Goal: Task Accomplishment & Management: Manage account settings

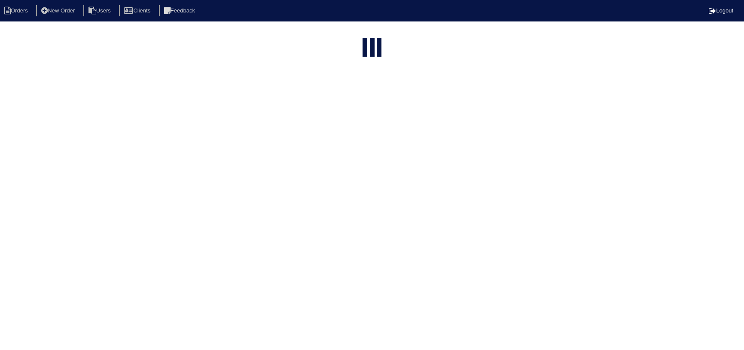
select select "15"
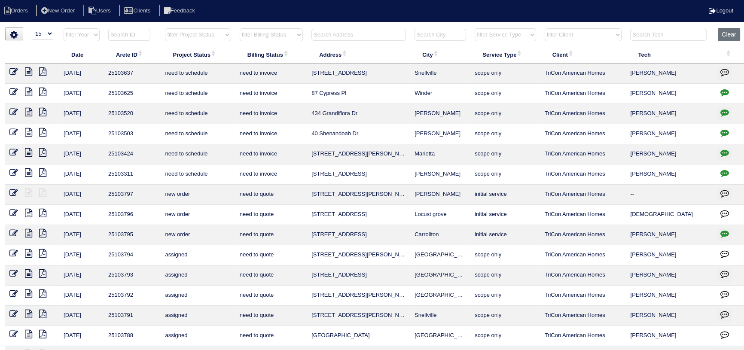
click at [647, 34] on input "text" at bounding box center [668, 35] width 76 height 12
click at [371, 36] on input "text" at bounding box center [358, 35] width 95 height 12
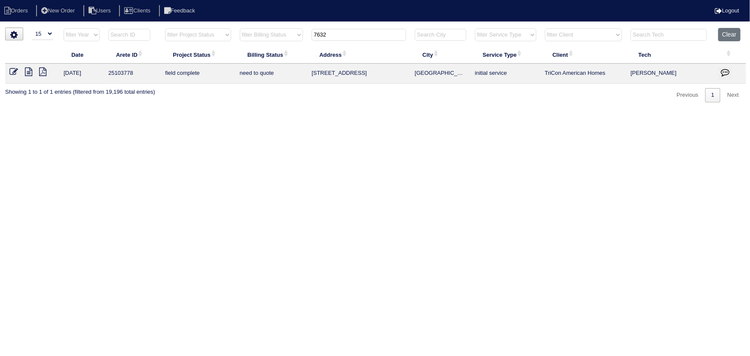
type input "7632"
click at [29, 73] on icon at bounding box center [28, 71] width 7 height 9
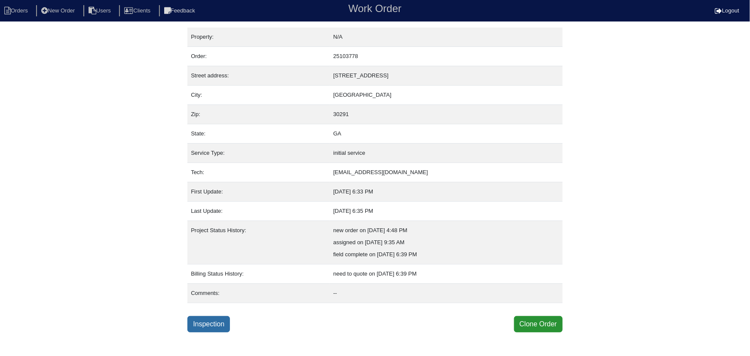
click at [198, 324] on link "Inspection" at bounding box center [208, 324] width 43 height 16
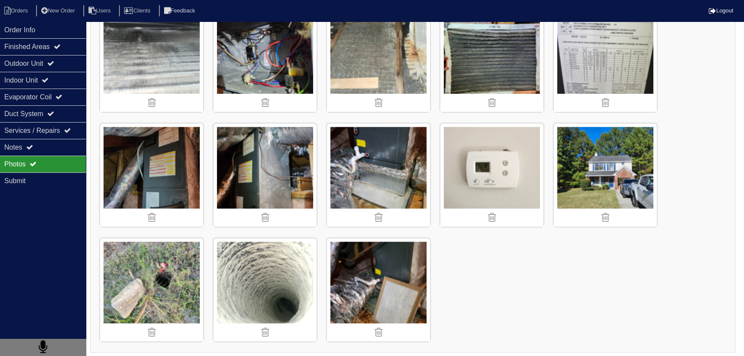
scroll to position [496, 0]
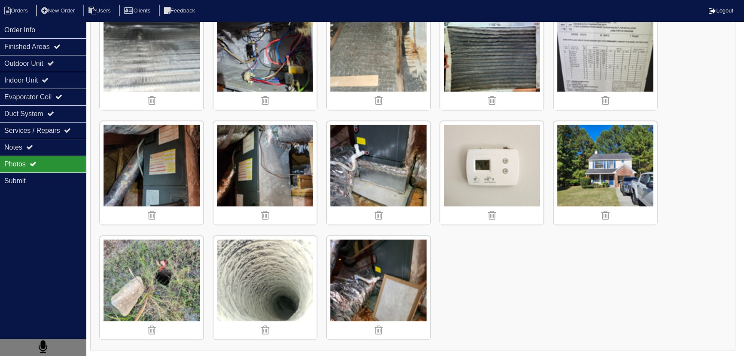
click at [336, 182] on img at bounding box center [378, 172] width 103 height 103
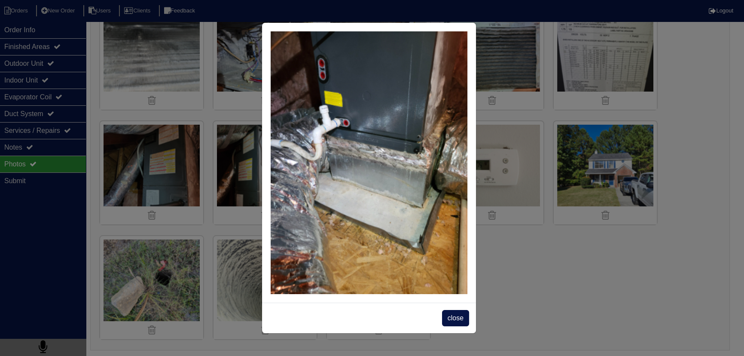
click at [342, 302] on div "close" at bounding box center [369, 317] width 214 height 31
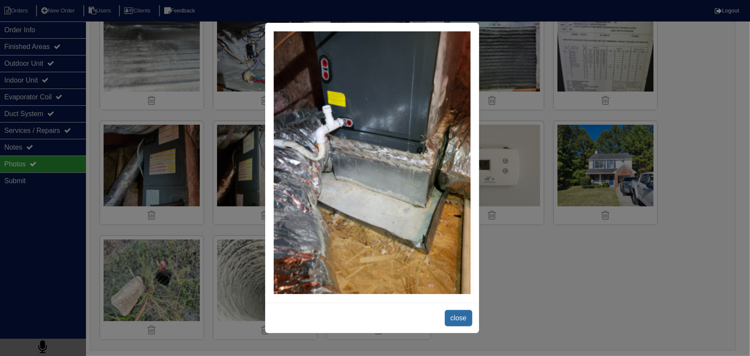
click at [461, 317] on span "close" at bounding box center [458, 318] width 27 height 16
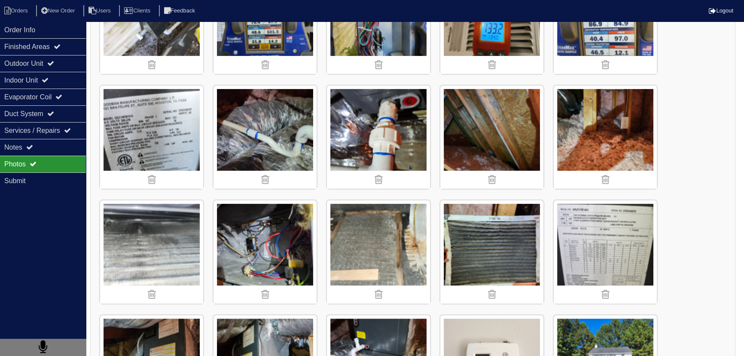
scroll to position [301, 0]
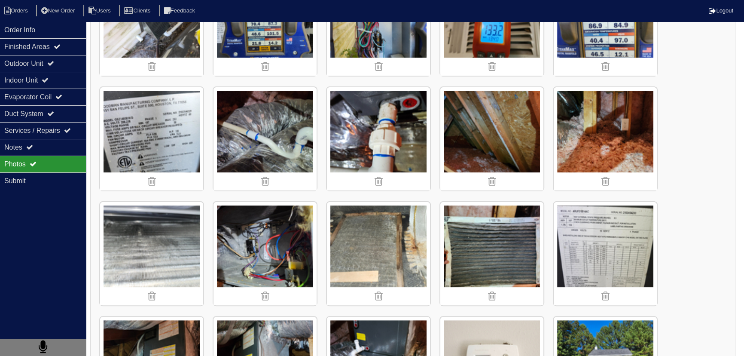
click at [362, 254] on img at bounding box center [378, 253] width 103 height 103
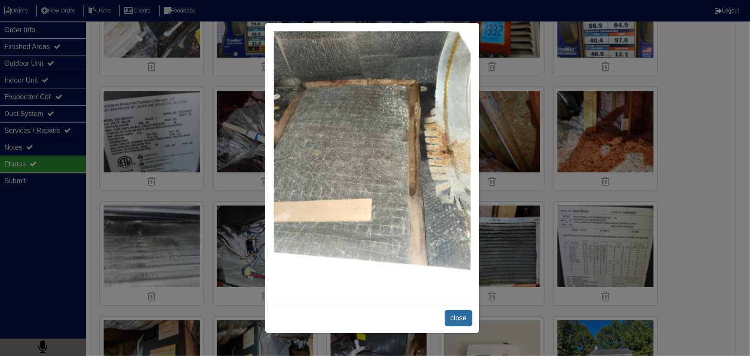
click at [459, 313] on span "close" at bounding box center [458, 318] width 27 height 16
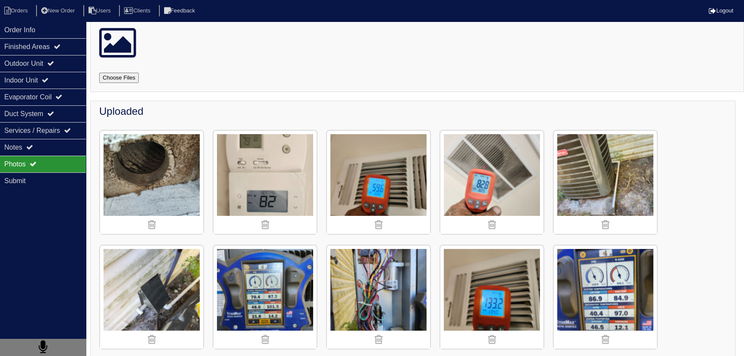
scroll to position [27, 0]
click at [21, 148] on div "Notes" at bounding box center [43, 147] width 86 height 17
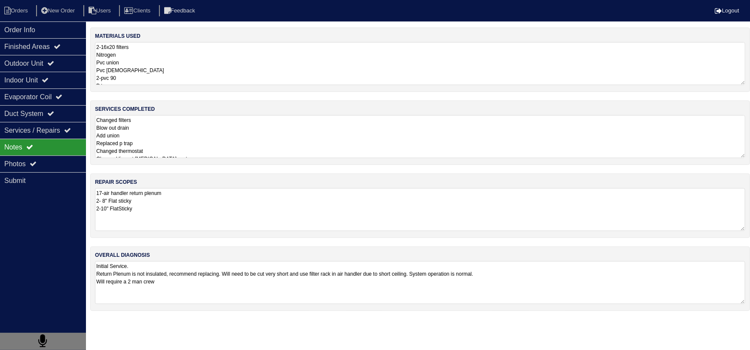
click at [153, 151] on textarea "Changed filters Blow out drain Add union Replaced p trap Changed thermostat Cha…" at bounding box center [420, 136] width 650 height 43
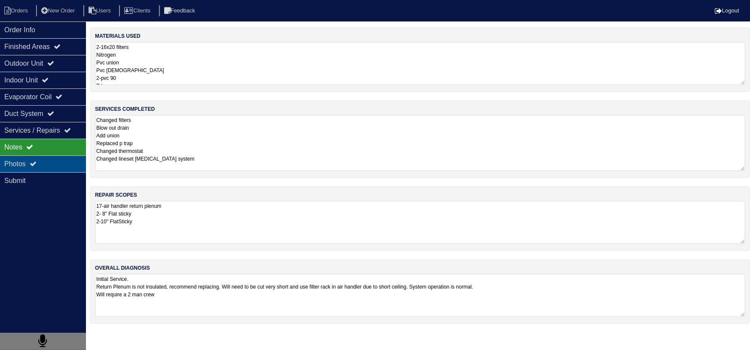
click at [56, 162] on div "Photos" at bounding box center [43, 164] width 86 height 17
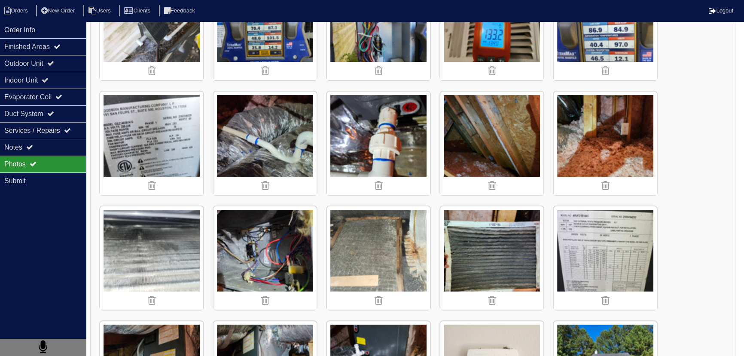
scroll to position [468, 0]
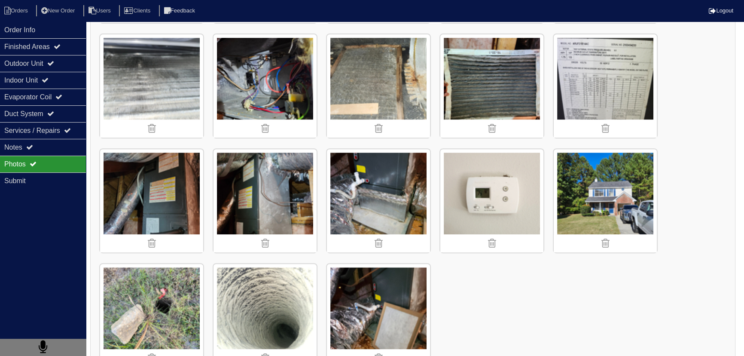
click at [348, 185] on img at bounding box center [378, 200] width 103 height 103
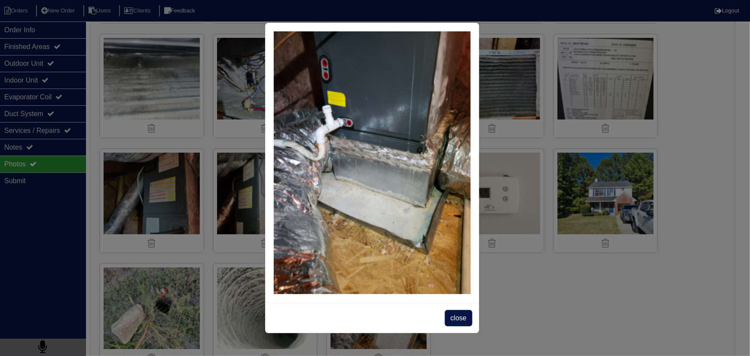
click at [17, 13] on div "close" at bounding box center [375, 178] width 750 height 356
click at [15, 9] on div "close" at bounding box center [375, 178] width 750 height 356
click at [455, 312] on span "close" at bounding box center [458, 318] width 27 height 16
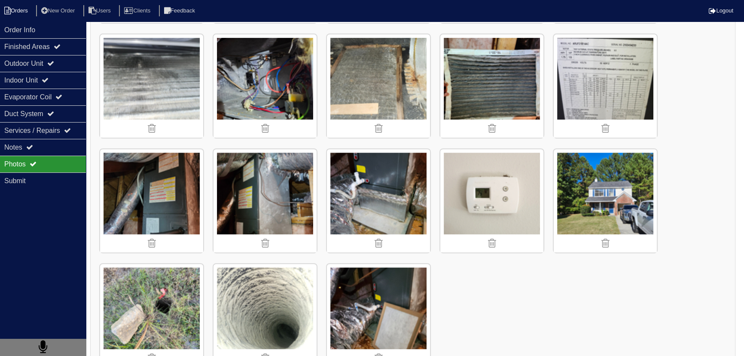
click at [24, 8] on li "Orders" at bounding box center [17, 11] width 35 height 12
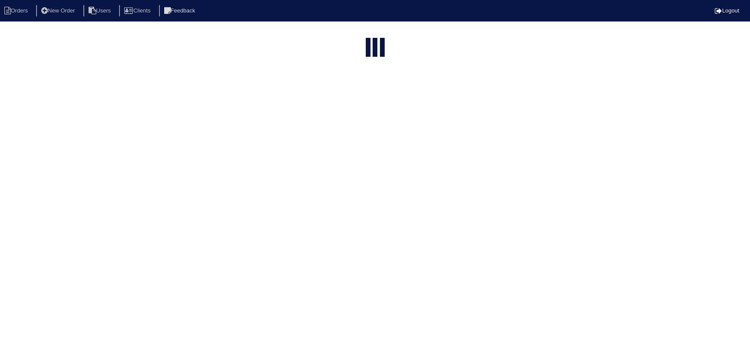
select select "15"
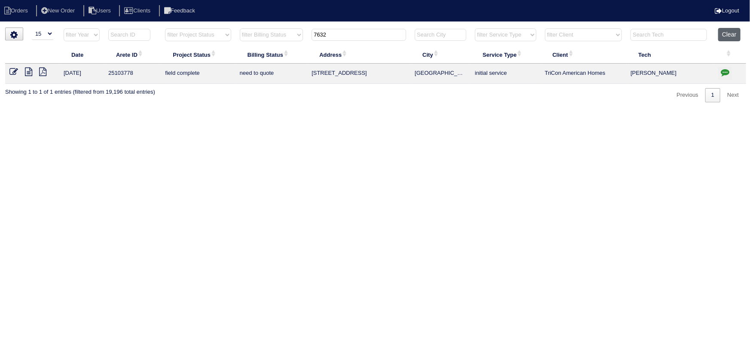
click at [720, 37] on button "Clear" at bounding box center [729, 34] width 22 height 13
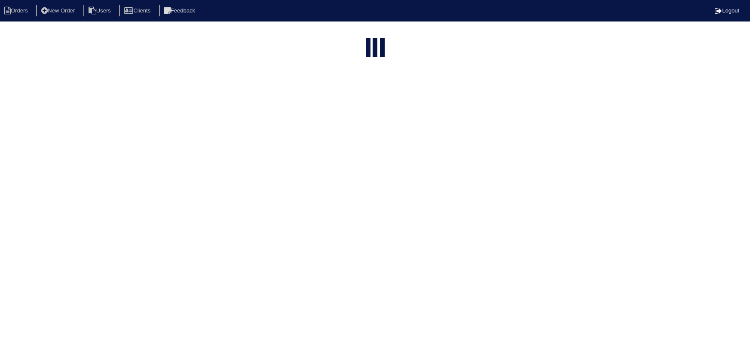
select select "15"
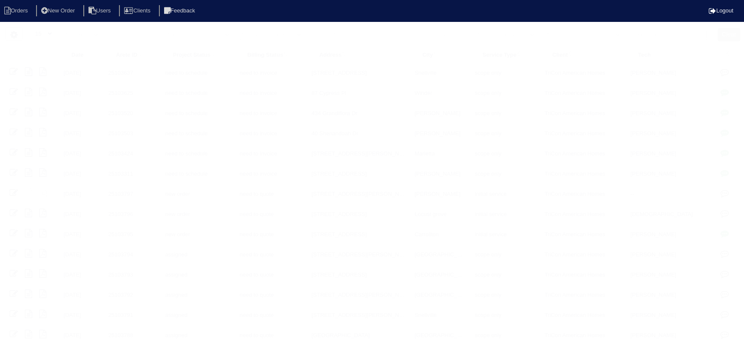
click at [662, 33] on html "Orders New Order Users Clients Feedback Logout Orders New Order Users Clients M…" at bounding box center [372, 197] width 744 height 394
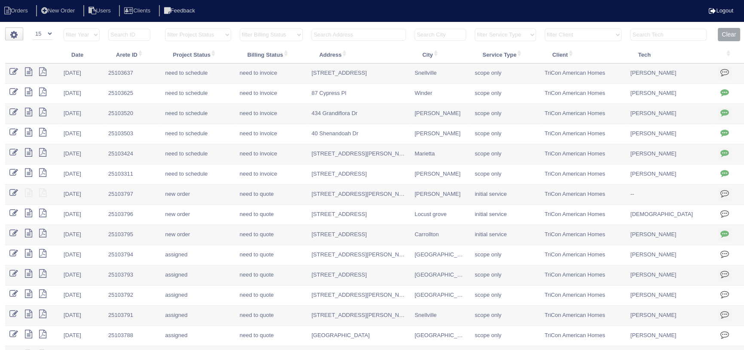
click at [662, 33] on input "text" at bounding box center [668, 35] width 76 height 12
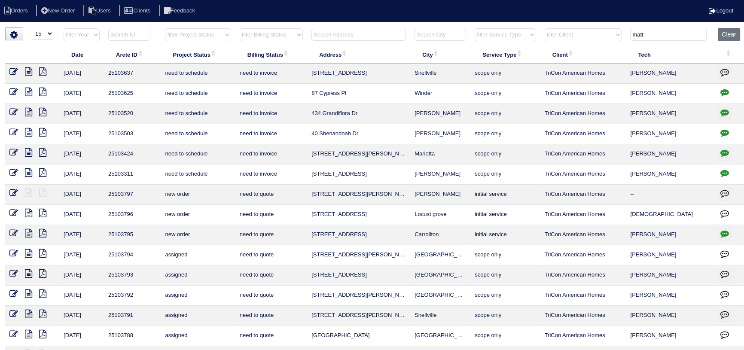
type input "matt"
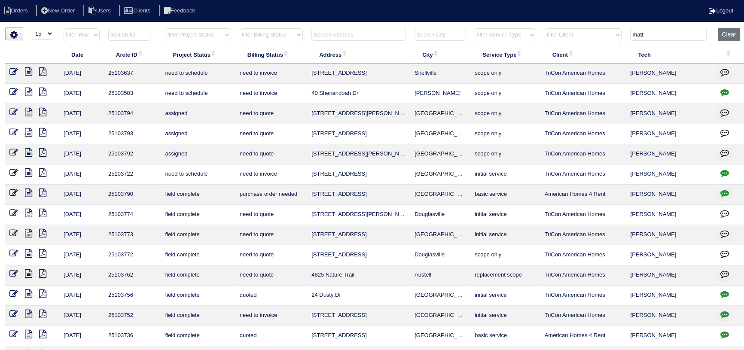
click at [30, 272] on icon at bounding box center [28, 273] width 7 height 9
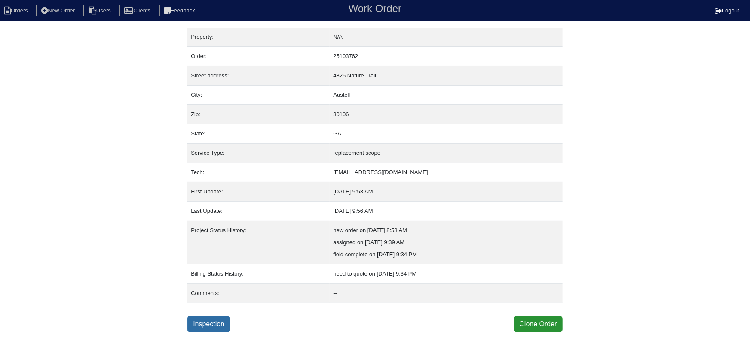
click at [198, 315] on div "Property: N/A Order: 25103762 Street address: [STREET_ADDRESS] City: [GEOGRAPHI…" at bounding box center [374, 179] width 375 height 305
click at [198, 316] on link "Inspection" at bounding box center [208, 324] width 43 height 16
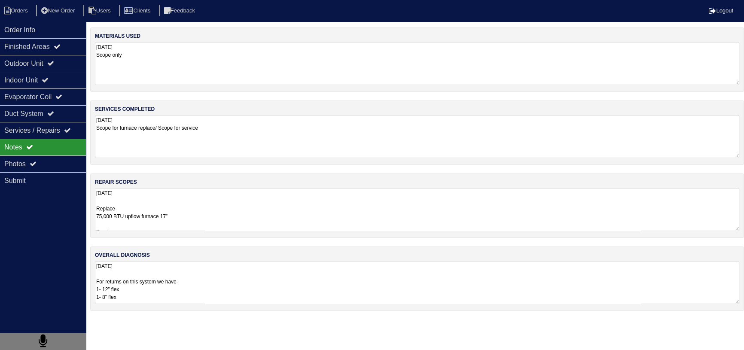
click at [159, 201] on textarea "[DATE] Replace- 75,000 BTU upflow furnace 17” Service- Install Tricon Tstat Ext…" at bounding box center [417, 209] width 644 height 43
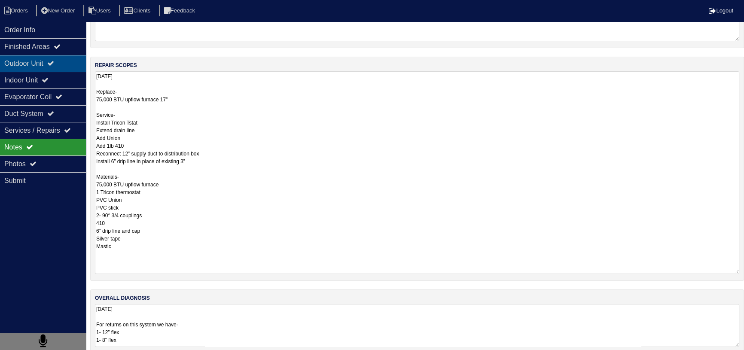
click at [46, 60] on div "Outdoor Unit" at bounding box center [43, 63] width 86 height 17
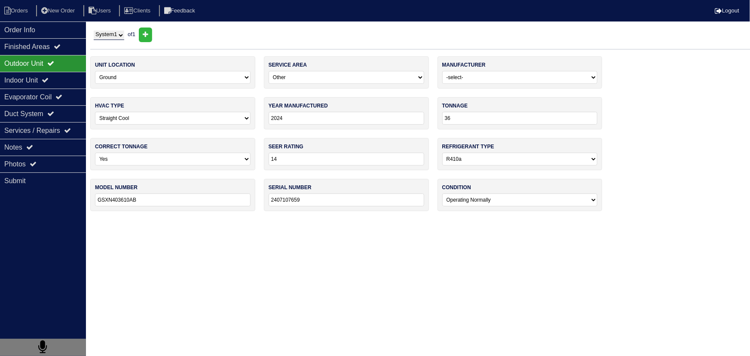
click at [110, 33] on select "System 1" at bounding box center [109, 35] width 31 height 9
click at [162, 51] on div "System 1 of 1 Address 4825 Nature Trail Arete ID 25103762 City Austell Client T…" at bounding box center [419, 123] width 659 height 192
click at [58, 149] on div "Notes" at bounding box center [43, 147] width 86 height 17
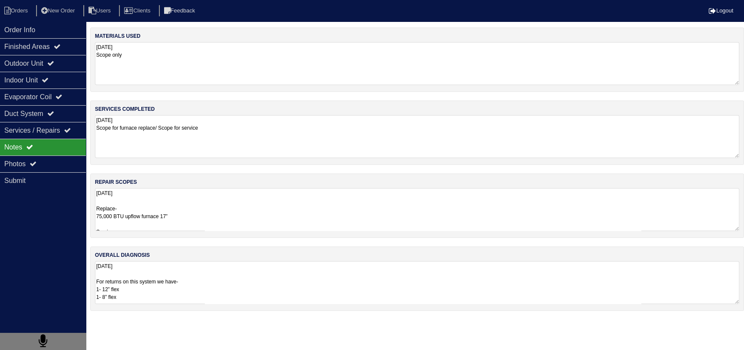
click at [157, 205] on textarea "10.14.25 Replace- 75,000 BTU upflow furnace 17” Service- Install Tricon Tstat E…" at bounding box center [417, 209] width 644 height 43
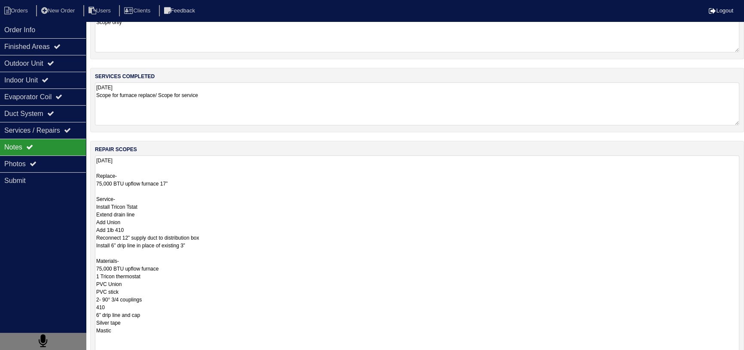
scroll to position [39, 0]
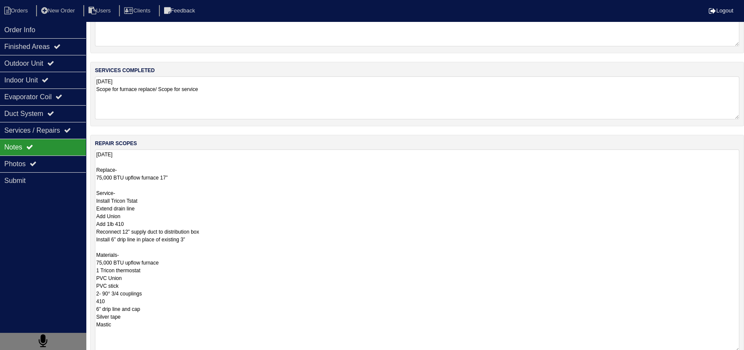
drag, startPoint x: 135, startPoint y: 277, endPoint x: 142, endPoint y: 301, distance: 24.5
click at [142, 301] on textarea "10.14.25 Replace- 75,000 BTU upflow furnace 17” Service- Install Tricon Tstat E…" at bounding box center [417, 251] width 644 height 203
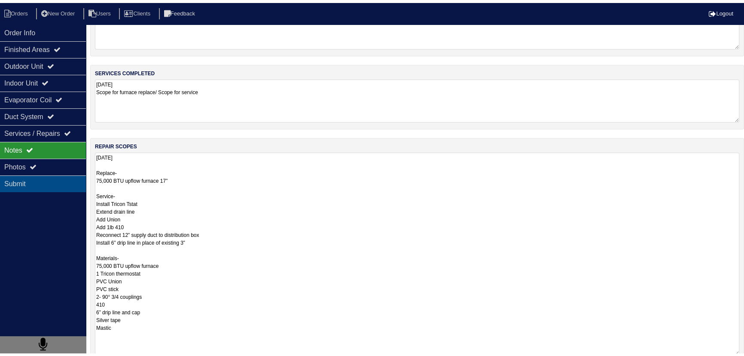
scroll to position [0, 0]
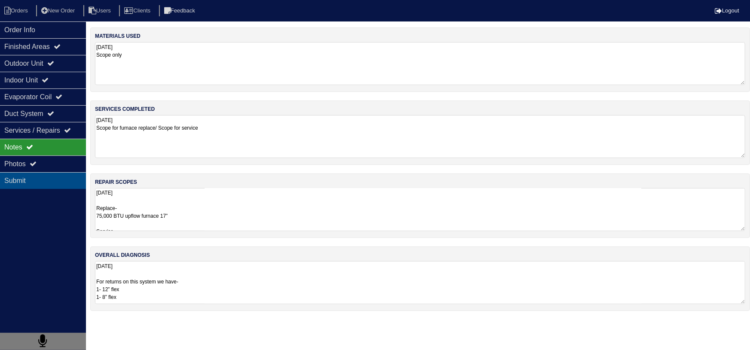
click at [66, 173] on div "Submit" at bounding box center [43, 180] width 86 height 17
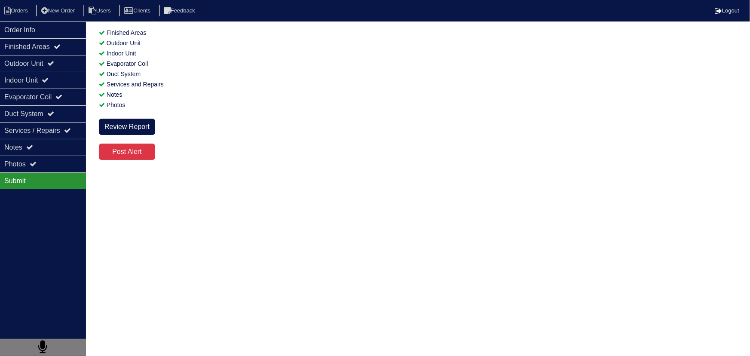
click at [66, 172] on div "Submit" at bounding box center [43, 180] width 86 height 17
click at [62, 168] on div "Photos" at bounding box center [43, 164] width 86 height 17
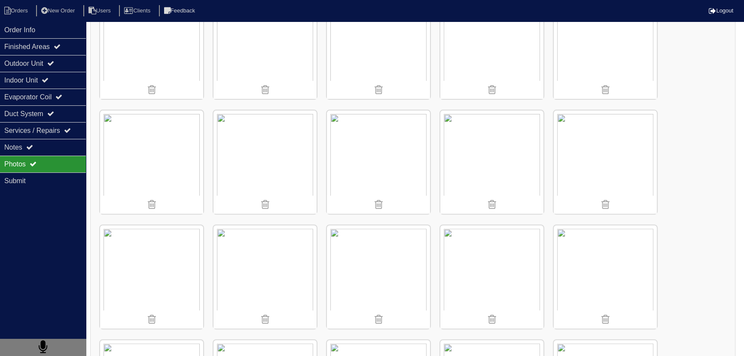
scroll to position [391, 0]
click at [49, 79] on icon at bounding box center [45, 79] width 7 height 7
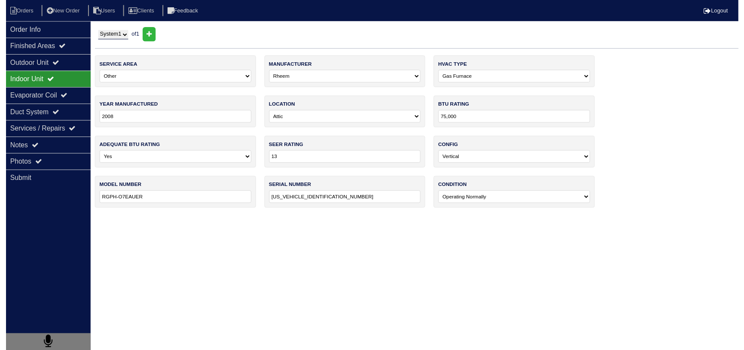
scroll to position [0, 0]
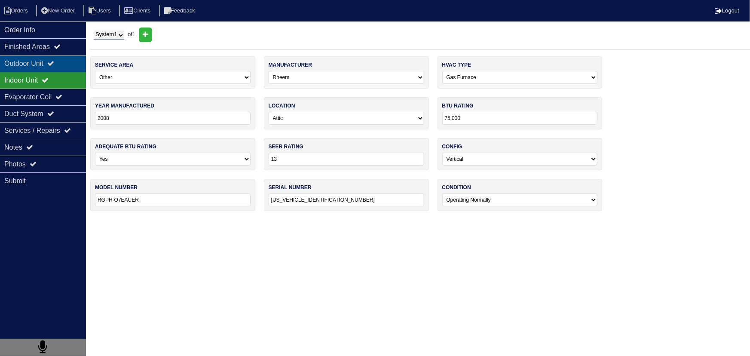
click at [57, 57] on div "Outdoor Unit" at bounding box center [43, 63] width 86 height 17
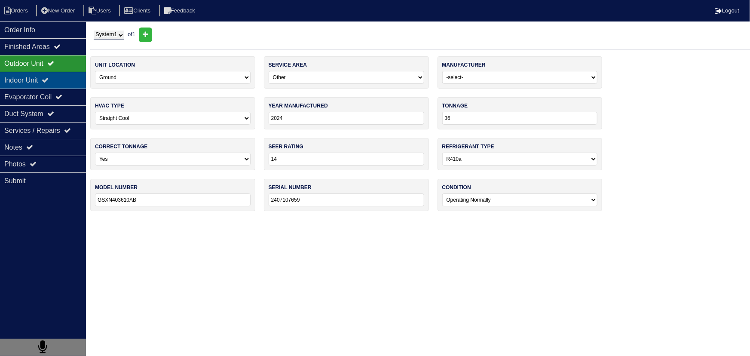
click at [54, 87] on div "Indoor Unit" at bounding box center [43, 80] width 86 height 17
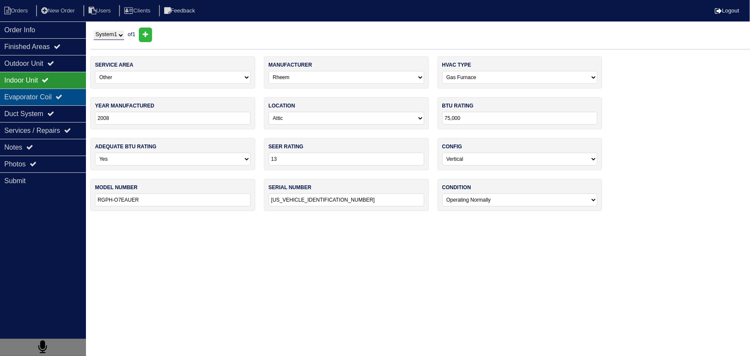
click at [53, 96] on div "Evaporator Coil" at bounding box center [43, 97] width 86 height 17
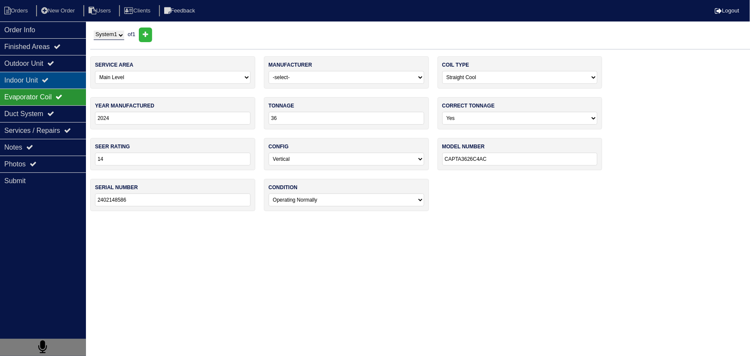
click at [49, 77] on icon at bounding box center [45, 79] width 7 height 7
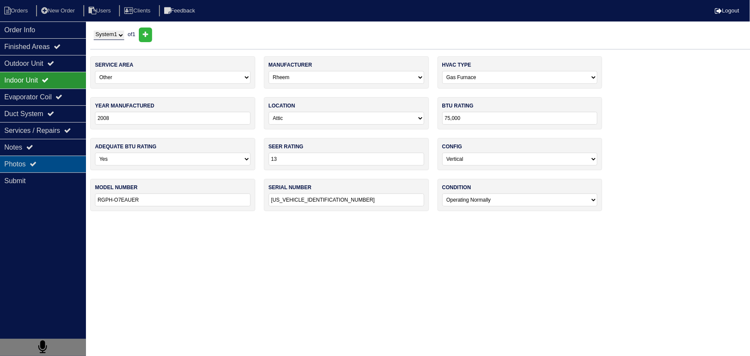
click at [62, 156] on div "Photos" at bounding box center [43, 164] width 86 height 17
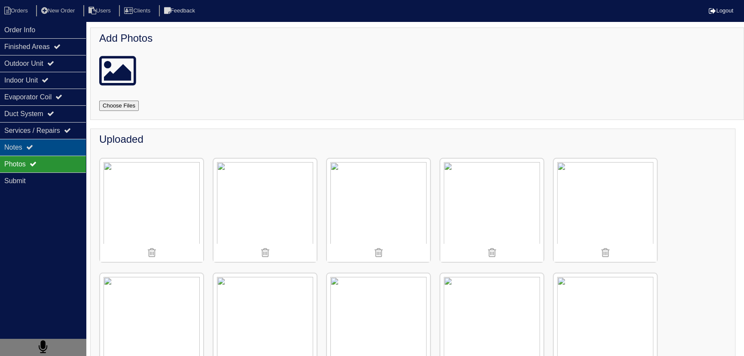
click at [60, 152] on div "Notes" at bounding box center [43, 147] width 86 height 17
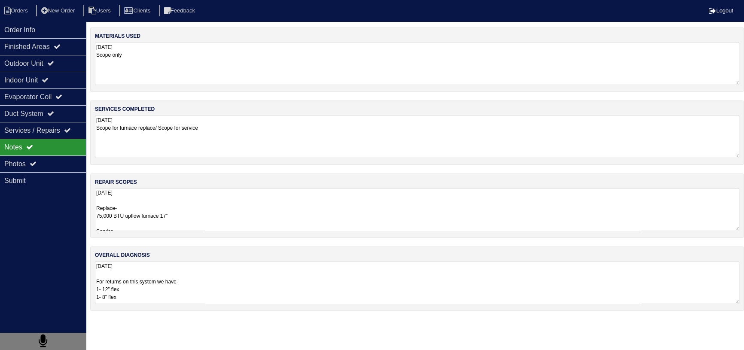
click at [149, 205] on textarea "10.14.25 Replace- 75,000 BTU upflow furnace 17” Service- Install Tricon Tstat E…" at bounding box center [417, 209] width 644 height 43
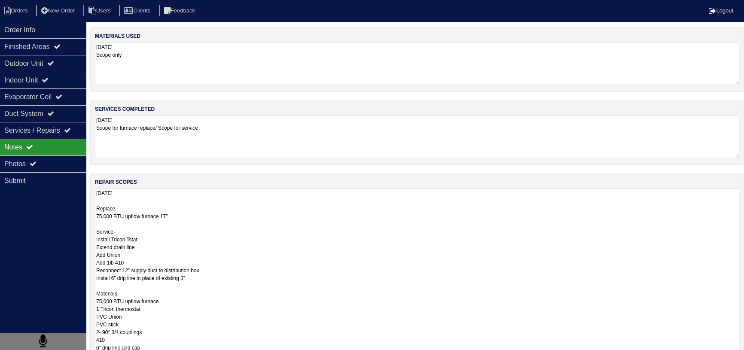
click at [196, 213] on textarea "10.14.25 Replace- 75,000 BTU upflow furnace 17” Service- Install Tricon Tstat E…" at bounding box center [417, 289] width 644 height 203
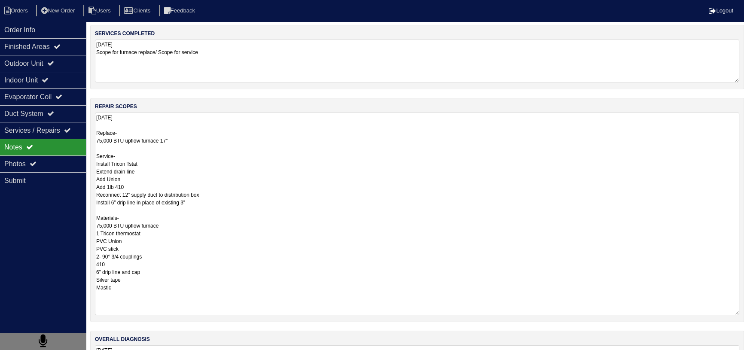
scroll to position [78, 0]
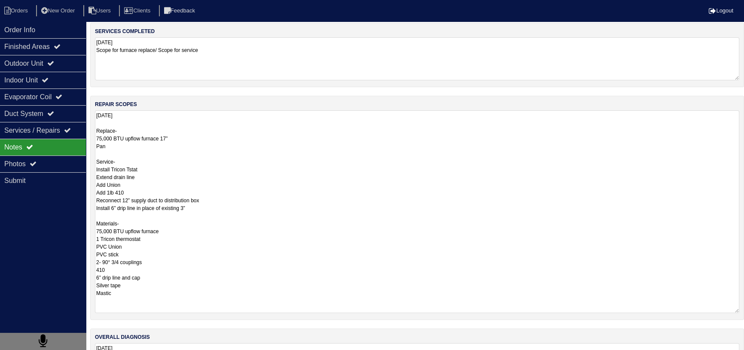
drag, startPoint x: 124, startPoint y: 296, endPoint x: 86, endPoint y: 222, distance: 82.6
click at [86, 222] on div "Order Info Finished Areas Outdoor Unit Indoor Unit Evaporator Coil Duct System …" at bounding box center [372, 176] width 744 height 452
click at [142, 156] on textarea "10.14.25 Replace- 75,000 BTU upflow furnace 17” Pan Service- Install Tricon Tst…" at bounding box center [417, 211] width 644 height 203
click at [130, 147] on textarea "10.14.25 Replace- 75,000 BTU upflow furnace 17” Pan Service- Install Tricon Tst…" at bounding box center [417, 211] width 644 height 203
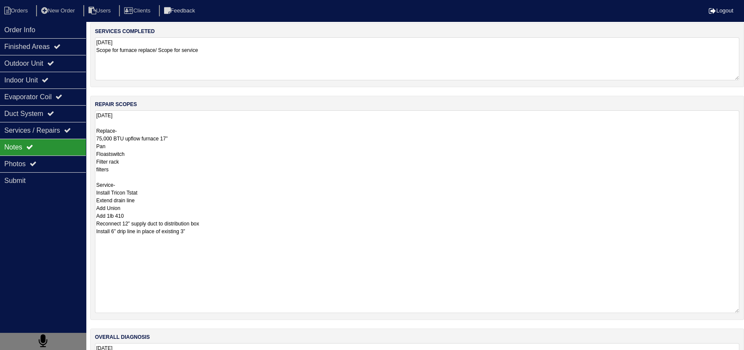
click at [171, 182] on textarea "10.14.25 Replace- 75,000 BTU upflow furnace 17” Pan Floastswitch Filter rack fi…" at bounding box center [417, 211] width 644 height 203
type textarea "10.14.25 Replace- 75,000 BTU upflow furnace 17” Pan Floastswitch Filter rack fi…"
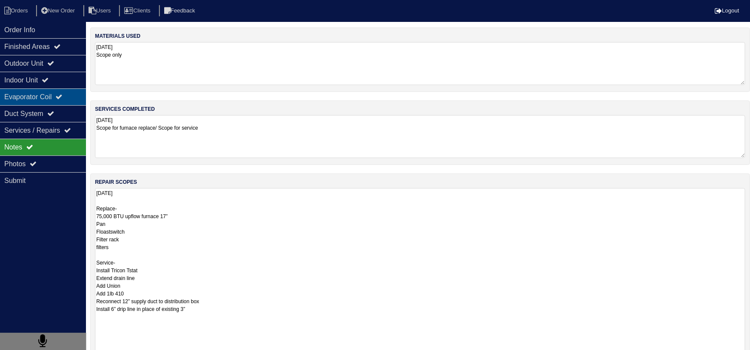
click at [43, 91] on div "Evaporator Coil" at bounding box center [43, 97] width 86 height 17
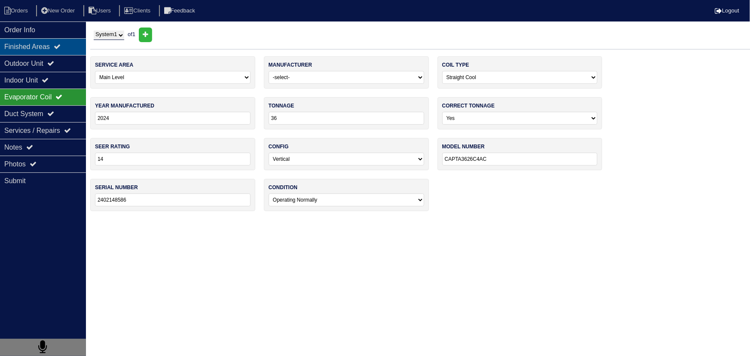
click at [57, 54] on div "Finished Areas" at bounding box center [43, 46] width 86 height 17
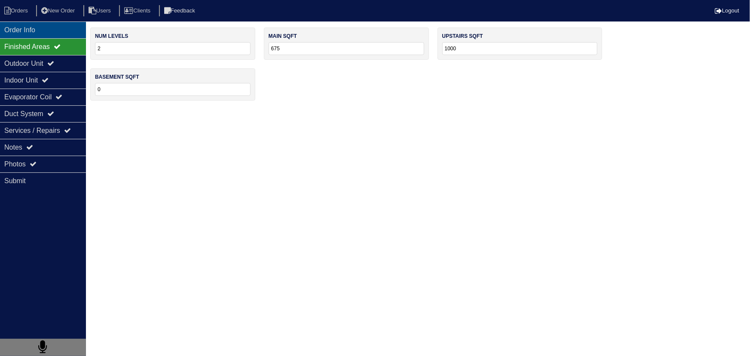
click at [39, 34] on div "Order Info" at bounding box center [43, 29] width 86 height 17
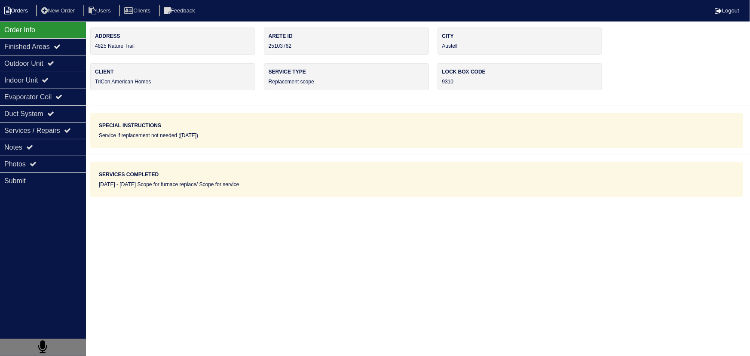
click at [21, 13] on li "Orders" at bounding box center [17, 11] width 35 height 12
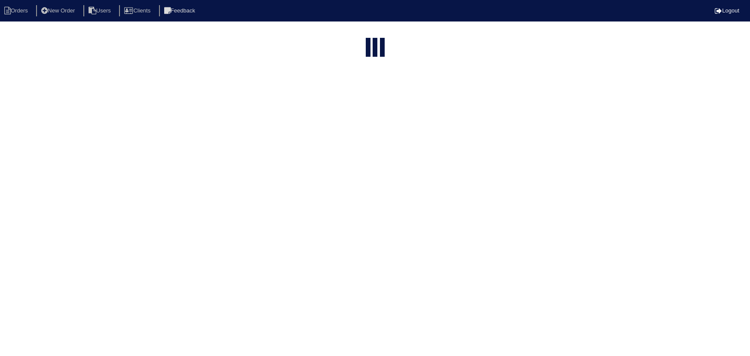
select select "15"
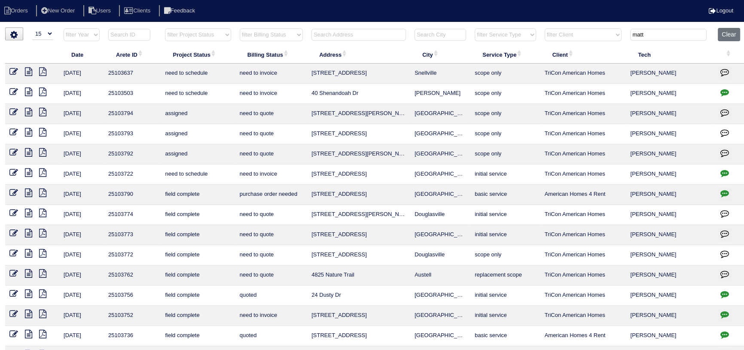
click at [30, 250] on icon at bounding box center [28, 253] width 7 height 9
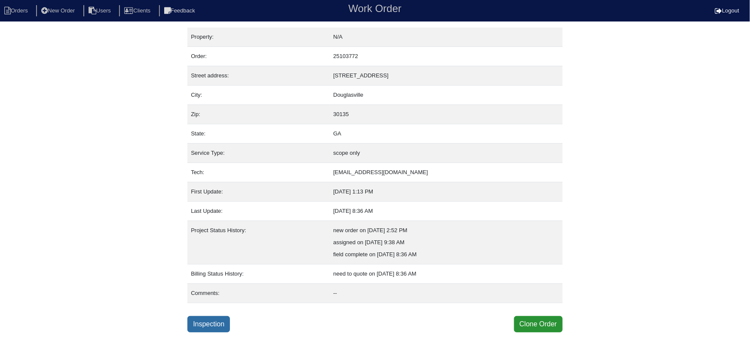
click at [209, 322] on link "Inspection" at bounding box center [208, 324] width 43 height 16
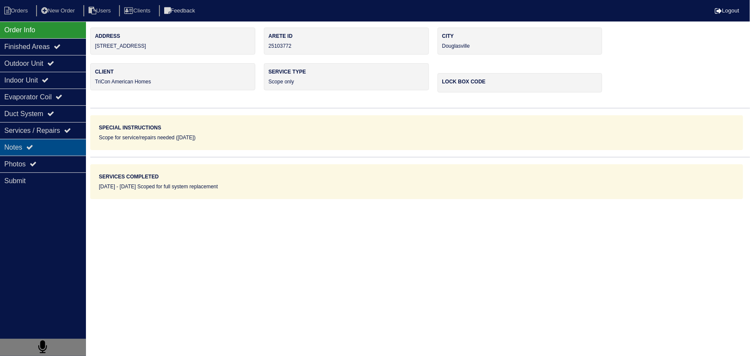
click at [48, 146] on div "Notes" at bounding box center [43, 147] width 86 height 17
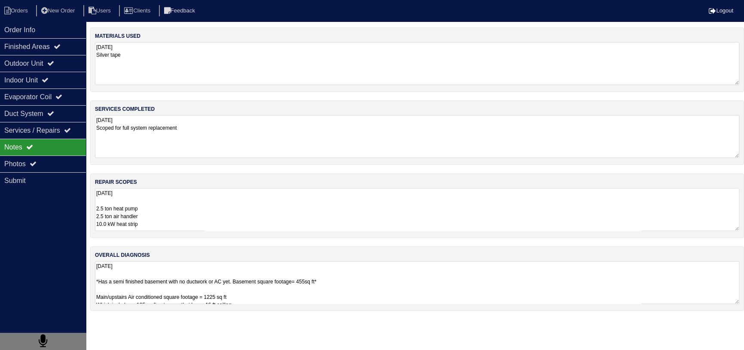
click at [144, 218] on textarea "[DATE] 2.5 ton heat pump 2.5 ton air handler 10.0 kW heat strip Air Handler Ret…" at bounding box center [417, 209] width 644 height 43
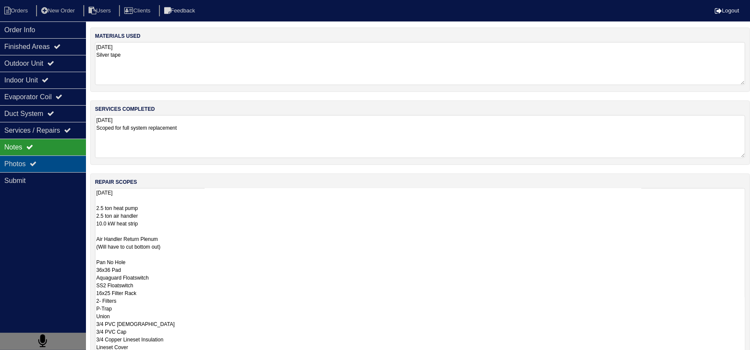
click at [65, 168] on div "Photos" at bounding box center [43, 164] width 86 height 17
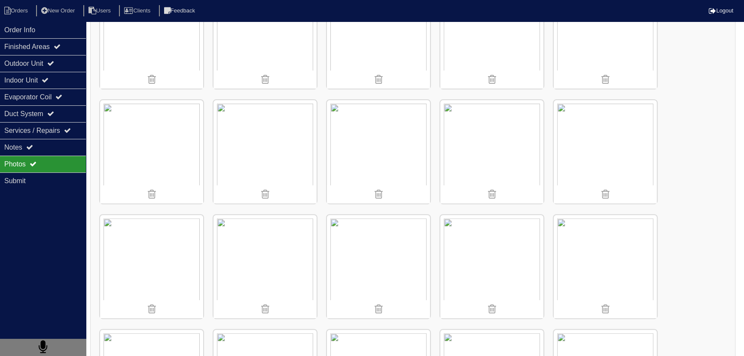
scroll to position [430, 0]
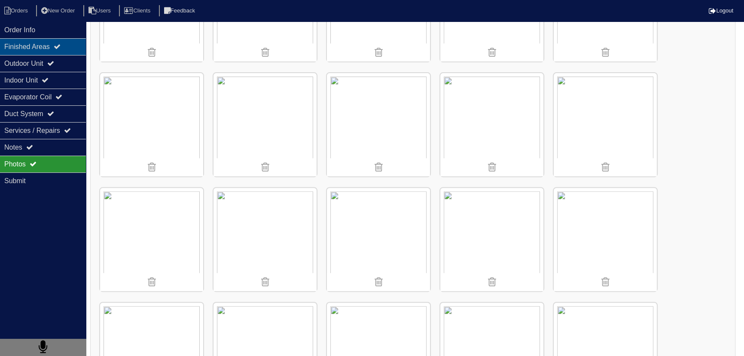
click at [70, 41] on div "Finished Areas" at bounding box center [43, 46] width 86 height 17
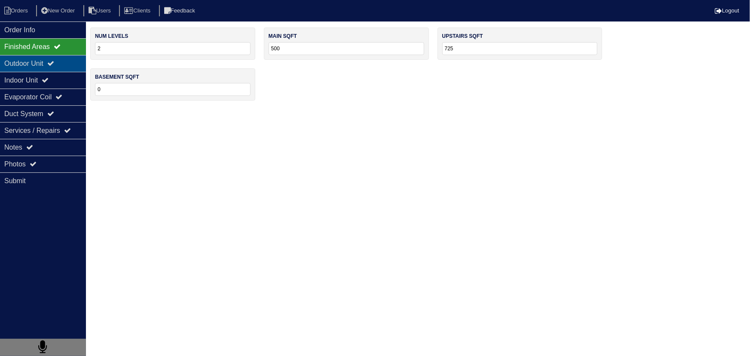
click at [50, 61] on div "Outdoor Unit" at bounding box center [43, 63] width 86 height 17
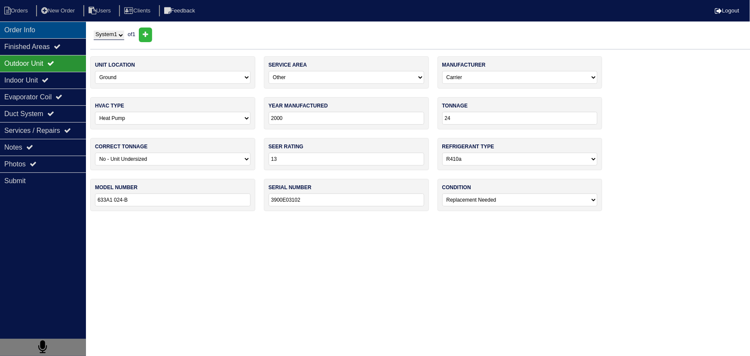
click at [55, 34] on div "Order Info" at bounding box center [43, 29] width 86 height 17
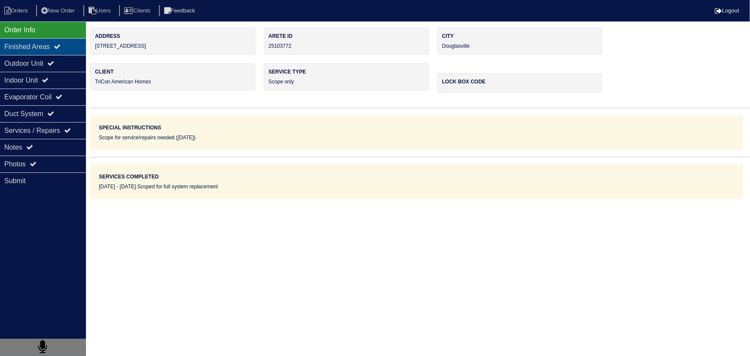
click at [49, 44] on div "Finished Areas" at bounding box center [43, 46] width 86 height 17
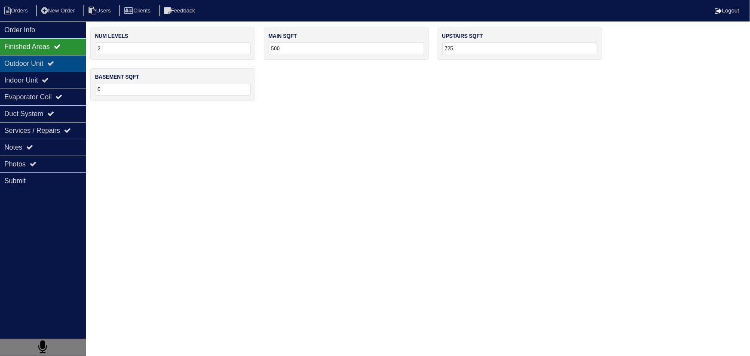
click at [46, 60] on div "Outdoor Unit" at bounding box center [43, 63] width 86 height 17
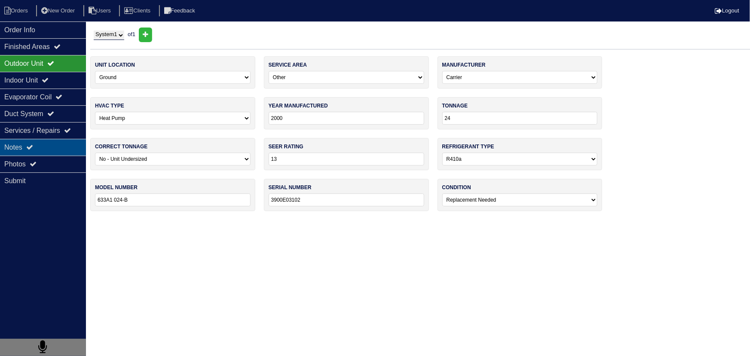
click at [45, 145] on div "Notes" at bounding box center [43, 147] width 86 height 17
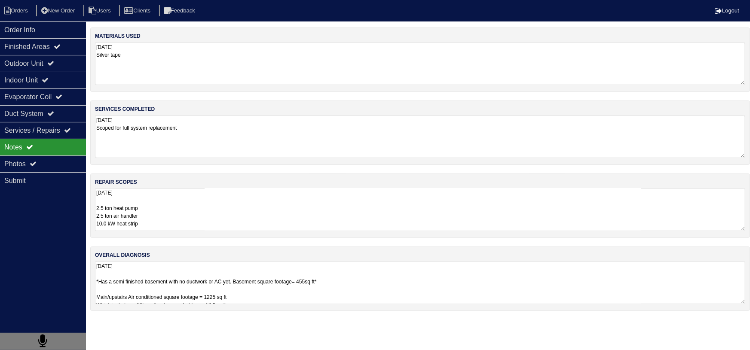
click at [47, 153] on div "Notes" at bounding box center [43, 147] width 86 height 17
click at [50, 165] on div "Photos" at bounding box center [43, 164] width 86 height 17
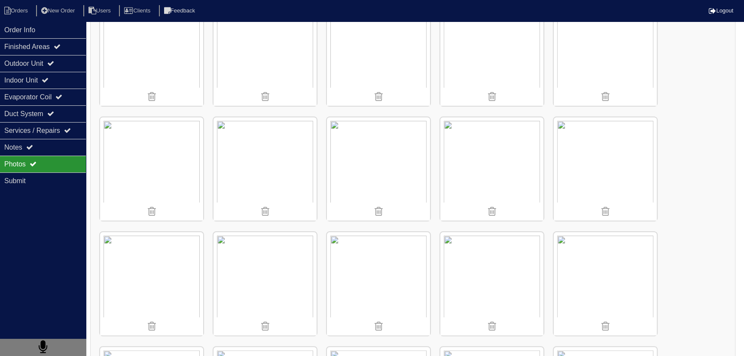
scroll to position [234, 0]
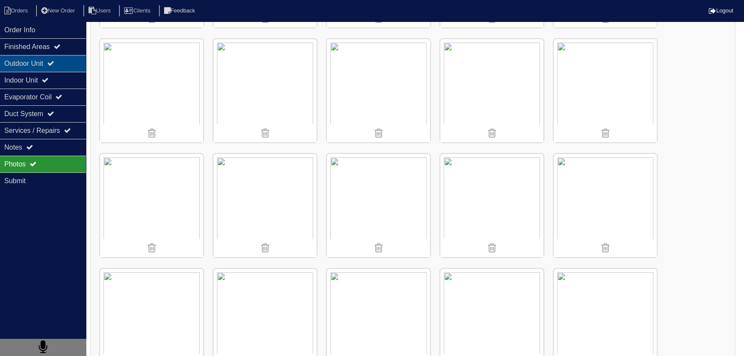
click at [52, 56] on div "Outdoor Unit" at bounding box center [43, 63] width 86 height 17
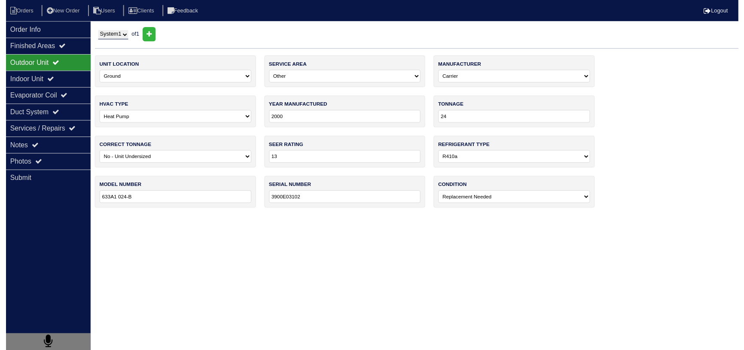
scroll to position [0, 0]
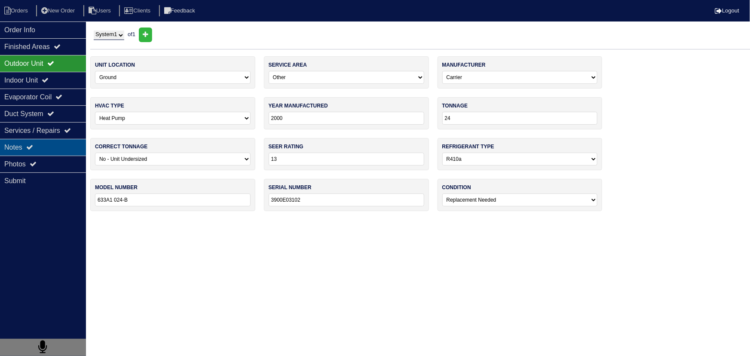
click at [51, 144] on div "Notes" at bounding box center [43, 147] width 86 height 17
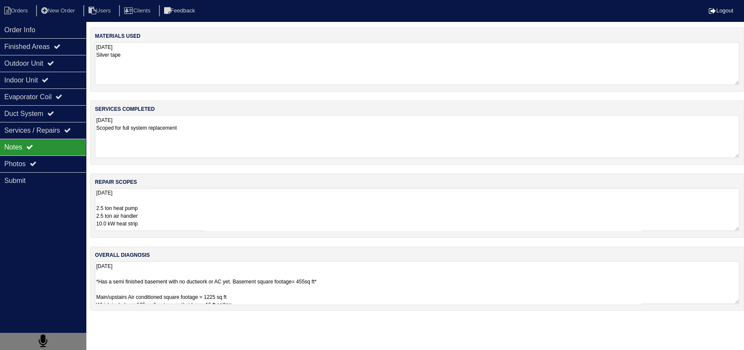
click at [139, 219] on textarea "10.14.25 2.5 ton heat pump 2.5 ton air handler 10.0 kW heat strip Air Handler R…" at bounding box center [417, 209] width 644 height 43
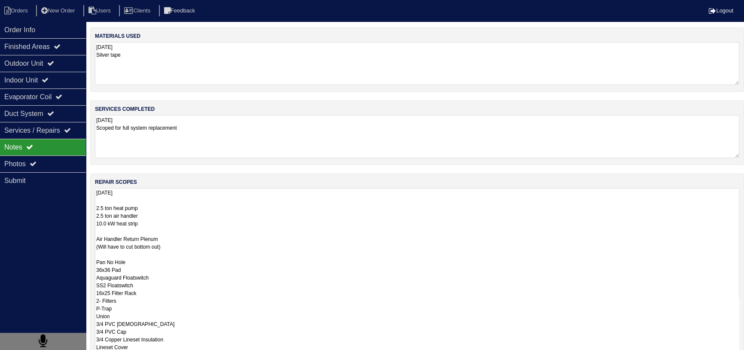
drag, startPoint x: 107, startPoint y: 225, endPoint x: 92, endPoint y: 225, distance: 15.0
click at [92, 225] on div "repair scopes 10.14.25 2.5 ton heat pump 2.5 ton air handler 10.0 kW heat strip…" at bounding box center [417, 270] width 654 height 193
click at [198, 221] on textarea "10.14.25 2.5 ton heat pump 2.5 ton air handler 8 kW heat strip Air Handler Retu…" at bounding box center [417, 274] width 644 height 172
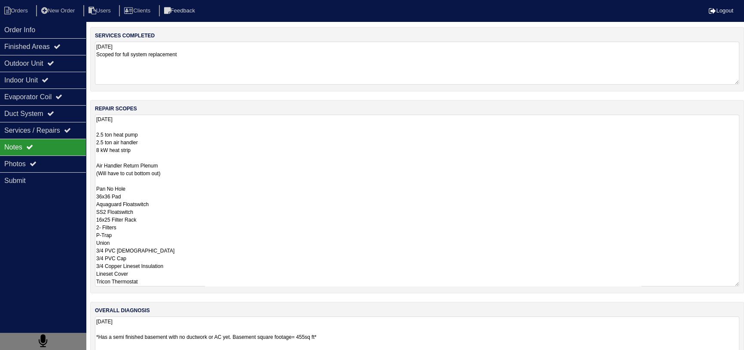
scroll to position [99, 0]
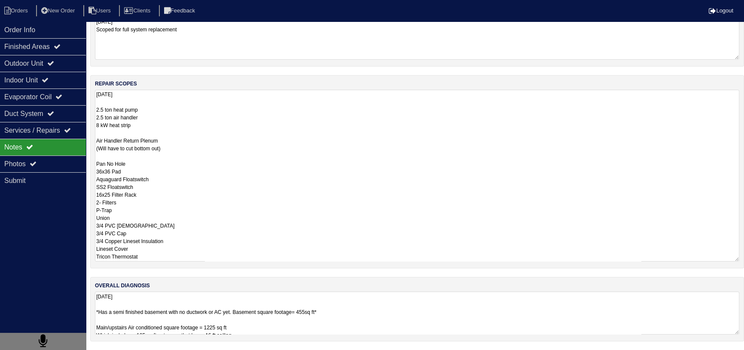
click at [201, 241] on textarea "10.14.25 2.5 ton heat pump 2.5 ton air handler 8 kW heat strip Air Handler Retu…" at bounding box center [417, 176] width 644 height 172
drag, startPoint x: 143, startPoint y: 195, endPoint x: 87, endPoint y: 191, distance: 56.0
click at [87, 191] on div "Order Info Finished Areas Outdoor Unit Indoor Unit Evaporator Coil Duct System …" at bounding box center [372, 139] width 744 height 421
drag, startPoint x: 160, startPoint y: 140, endPoint x: 94, endPoint y: 137, distance: 65.8
click at [94, 137] on div "repair scopes 10.14.25 2.5 ton heat pump 2.5 ton air handler 8 kW heat strip Ai…" at bounding box center [417, 171] width 654 height 193
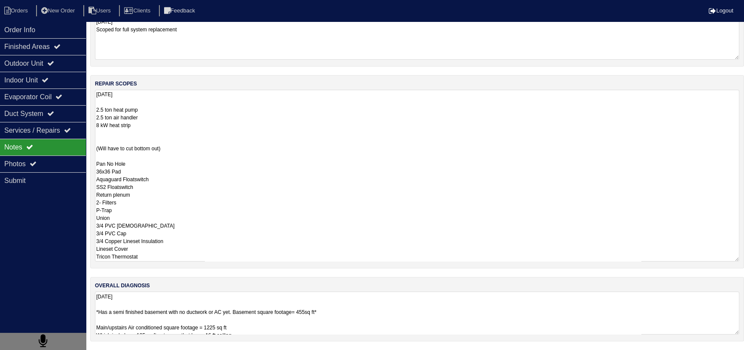
click at [142, 189] on textarea "10.14.25 2.5 ton heat pump 2.5 ton air handler 8 kW heat strip (Will have to cu…" at bounding box center [417, 176] width 644 height 172
click at [141, 189] on textarea "10.14.25 2.5 ton heat pump 2.5 ton air handler 8 kW heat strip (Will have to cu…" at bounding box center [417, 176] width 644 height 172
drag, startPoint x: 129, startPoint y: 195, endPoint x: 105, endPoint y: 195, distance: 23.6
click at [92, 195] on div "repair scopes 10.14.25 2.5 ton heat pump 2.5 ton air handler 8 kW heat strip (W…" at bounding box center [417, 171] width 654 height 193
paste textarea "Air Handler Return Plenum"
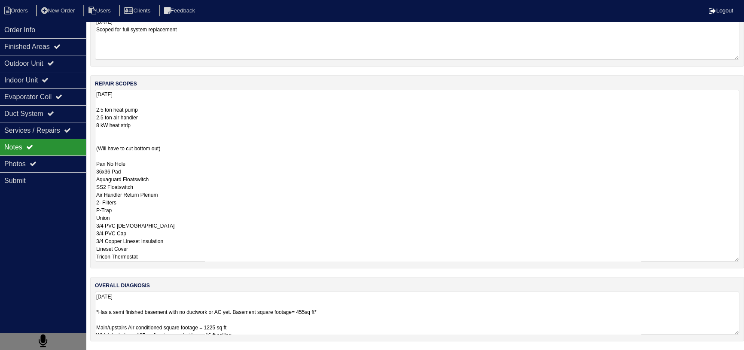
drag, startPoint x: 162, startPoint y: 149, endPoint x: 94, endPoint y: 144, distance: 68.0
click at [94, 144] on div "repair scopes 10.14.25 2.5 ton heat pump 2.5 ton air handler 8 kW heat strip (W…" at bounding box center [417, 171] width 654 height 193
click at [154, 134] on textarea "10.14.25 2.5 ton heat pump 2.5 ton air handler 8 kW heat strip (Will have to cu…" at bounding box center [417, 176] width 644 height 172
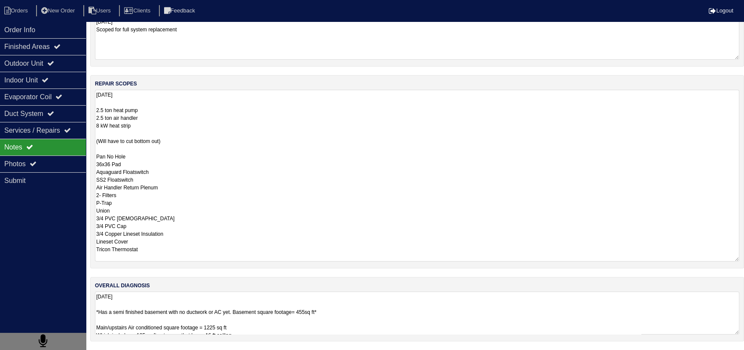
scroll to position [0, 0]
click at [176, 169] on textarea "10.14.25 2.5 ton heat pump 2.5 ton air handler 8 kW heat strip (Will have to cu…" at bounding box center [417, 176] width 644 height 172
drag, startPoint x: 166, startPoint y: 171, endPoint x: 91, endPoint y: 173, distance: 74.8
click at [91, 173] on div "repair scopes 10.14.25 2.5 ton heat pump 2.5 ton air handler 8 kW heat strip (W…" at bounding box center [417, 171] width 654 height 193
type textarea "10.14.25 2.5 ton heat pump 2.5 ton air handler 8 kW heat strip (Will have to cu…"
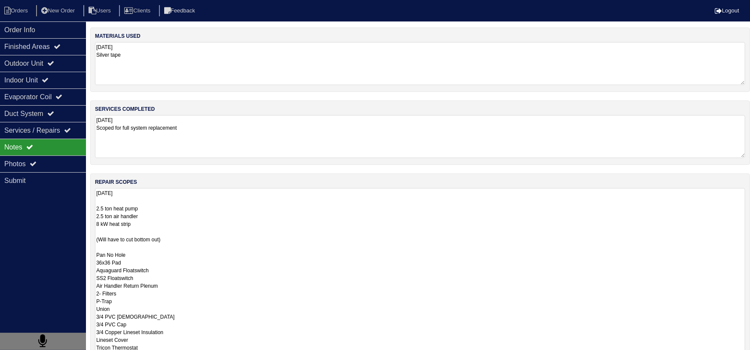
click at [44, 152] on div "Notes" at bounding box center [43, 147] width 86 height 17
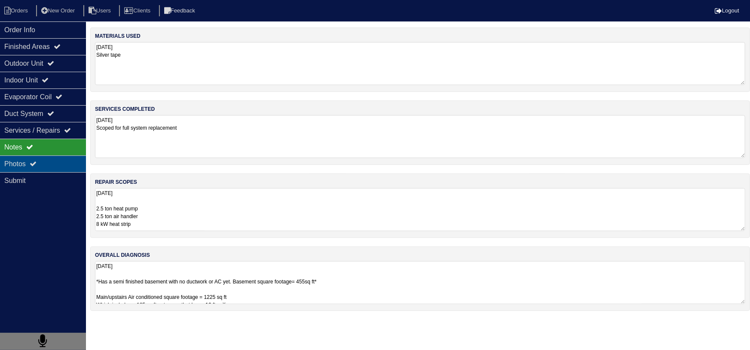
click at [41, 163] on div "Photos" at bounding box center [43, 164] width 86 height 17
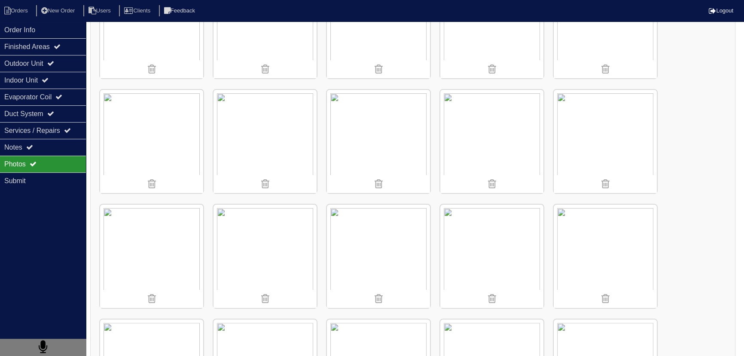
scroll to position [430, 0]
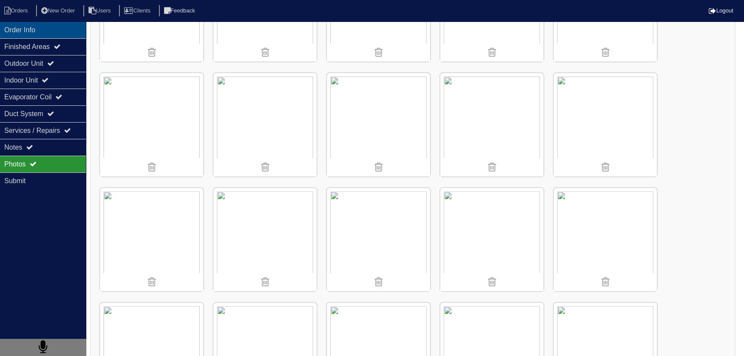
click at [55, 29] on div "Order Info" at bounding box center [43, 29] width 86 height 17
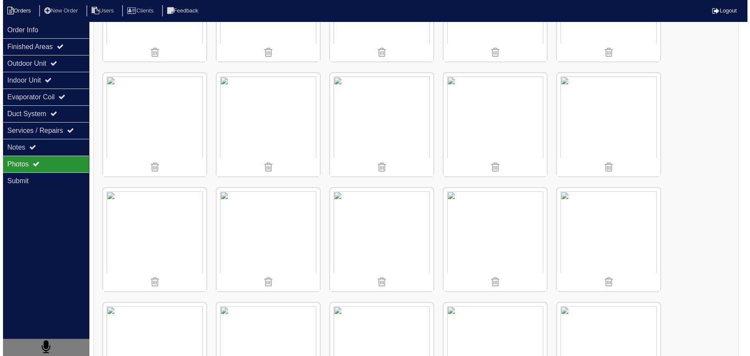
scroll to position [0, 0]
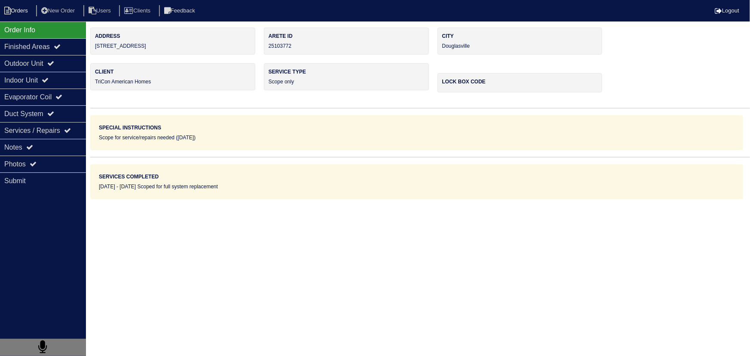
click at [16, 5] on li "Orders" at bounding box center [17, 11] width 35 height 12
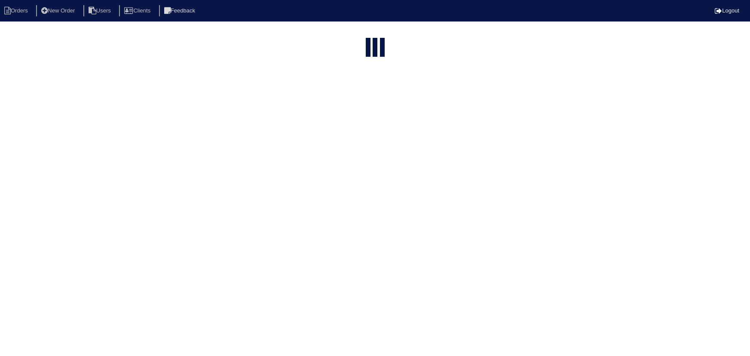
select select "15"
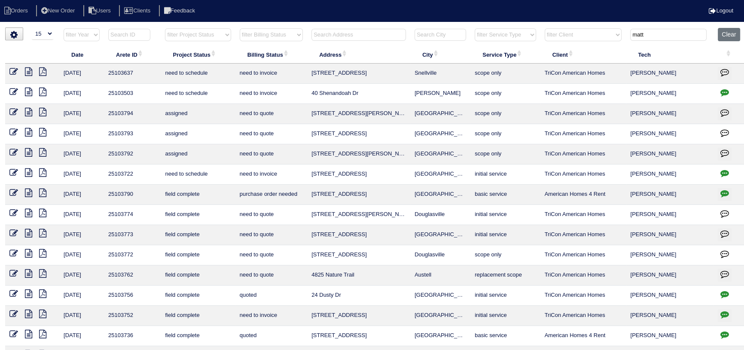
click at [28, 232] on icon at bounding box center [28, 233] width 7 height 9
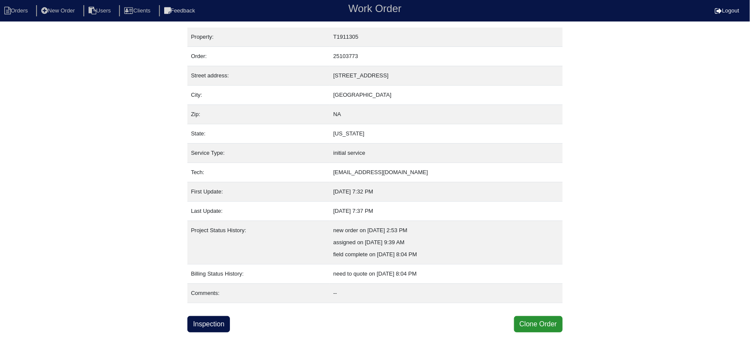
click at [202, 332] on html "Orders New Order Users Clients Feedback Work Order Logout Work Order Orders New…" at bounding box center [375, 166] width 750 height 332
click at [199, 319] on link "Inspection" at bounding box center [208, 324] width 43 height 16
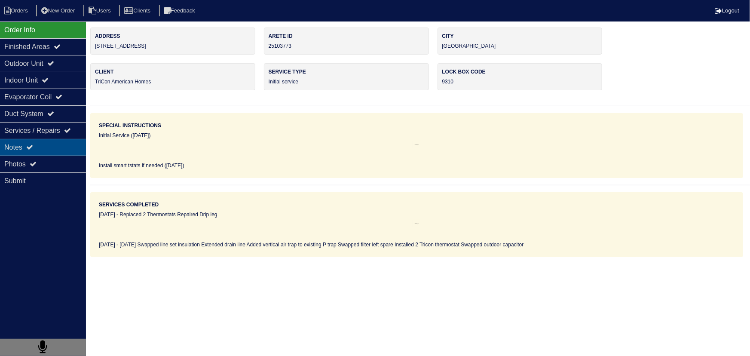
click at [49, 142] on div "Notes" at bounding box center [43, 147] width 86 height 17
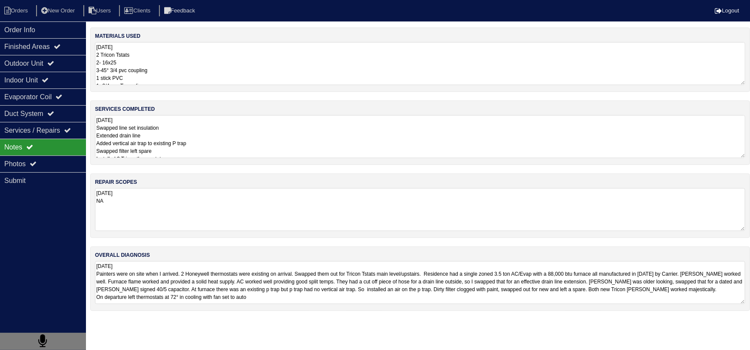
click at [176, 143] on textarea "10.14.25 Swapped line set insulation Extended drain line Added vertical air tra…" at bounding box center [420, 136] width 650 height 43
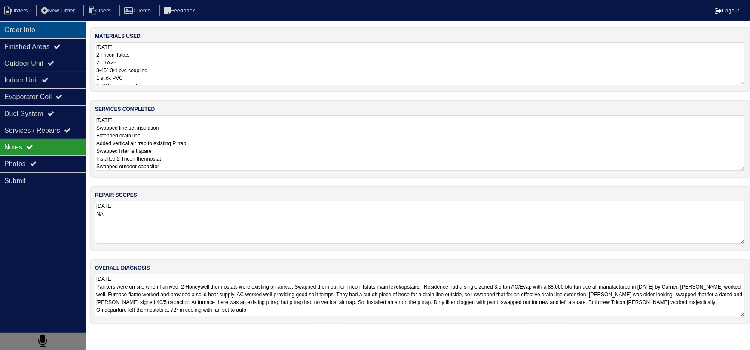
click at [38, 30] on div "Order Info" at bounding box center [43, 29] width 86 height 17
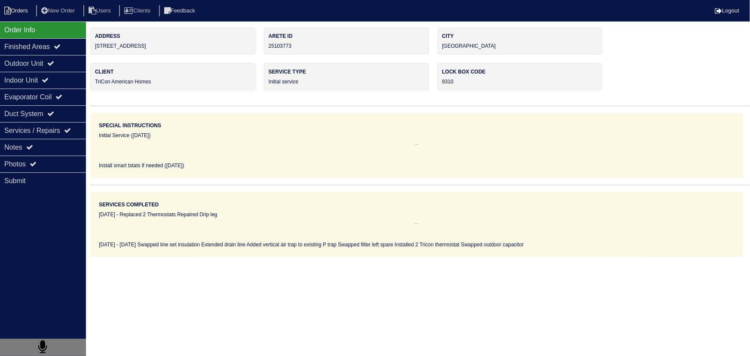
click at [20, 6] on li "Orders" at bounding box center [17, 11] width 35 height 12
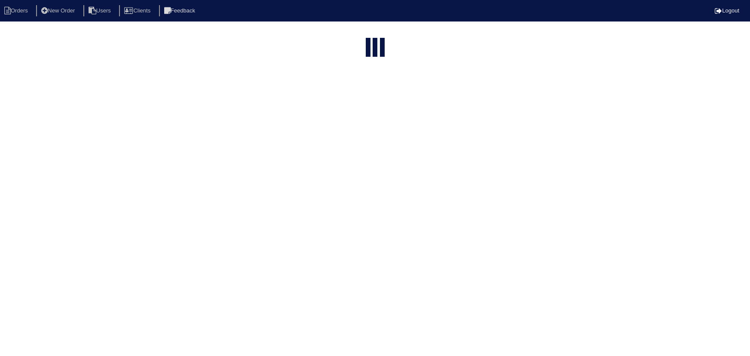
select select "15"
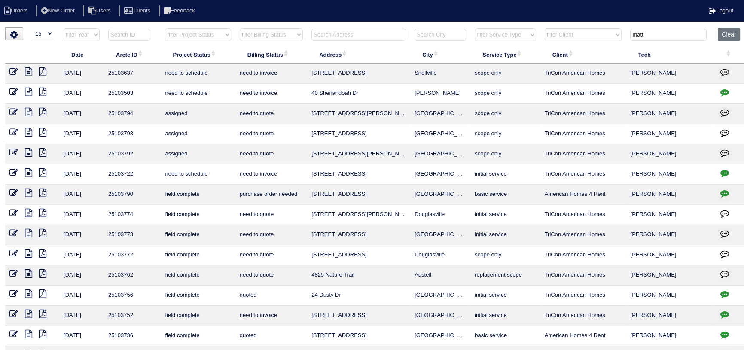
click at [27, 209] on icon at bounding box center [28, 213] width 7 height 9
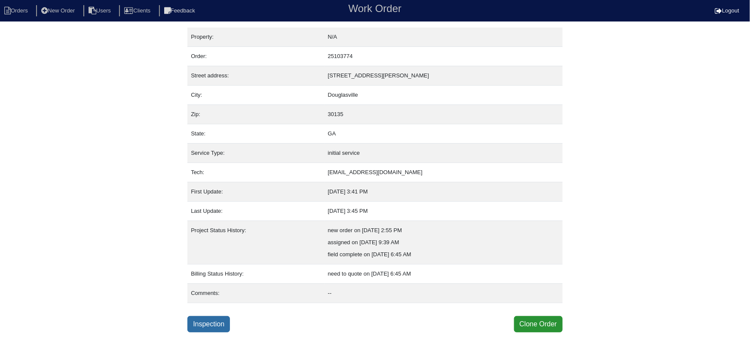
click at [206, 320] on link "Inspection" at bounding box center [208, 324] width 43 height 16
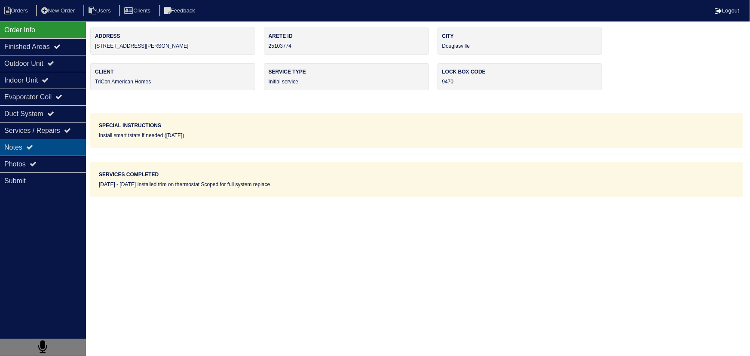
click at [59, 142] on div "Notes" at bounding box center [43, 147] width 86 height 17
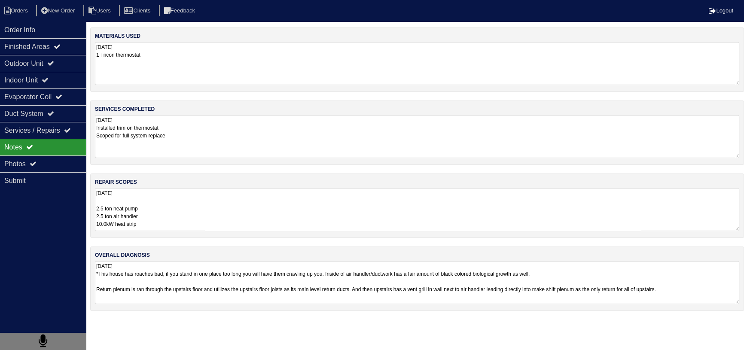
click at [165, 201] on textarea "10.14.25 2.5 ton heat pump 2.5 ton air handler 10.0kW heat strip Air handler re…" at bounding box center [417, 209] width 644 height 43
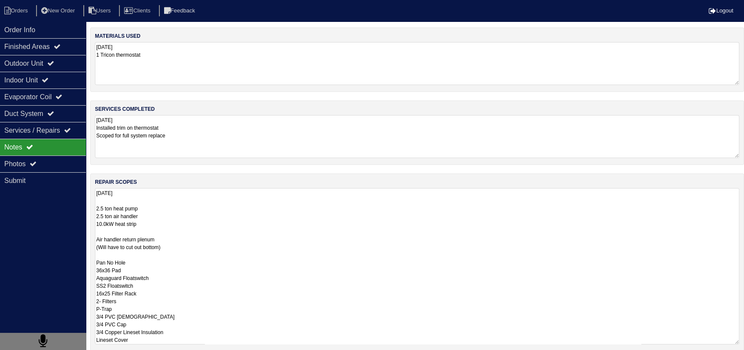
drag, startPoint x: 173, startPoint y: 241, endPoint x: 90, endPoint y: 241, distance: 83.3
click at [90, 241] on div "Order Info Finished Areas Outdoor Unit Indoor Unit Evaporator Coil Duct System …" at bounding box center [372, 230] width 744 height 406
drag, startPoint x: 146, startPoint y: 292, endPoint x: 119, endPoint y: 295, distance: 27.6
click at [93, 295] on div "repair scopes 10.14.25 2.5 ton heat pump 2.5 ton air handler 10.0kW heat strip …" at bounding box center [417, 263] width 654 height 178
paste textarea "Air handler return plenum"
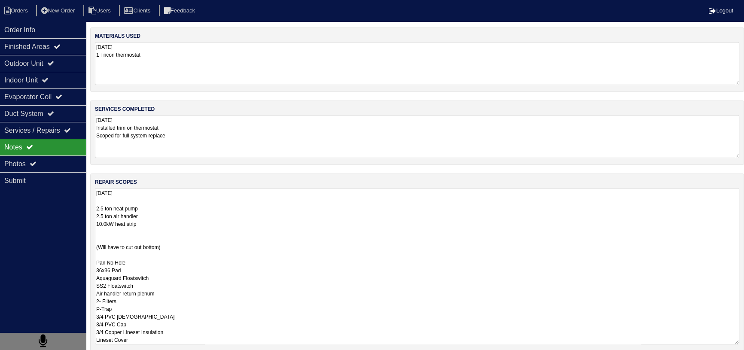
drag, startPoint x: 183, startPoint y: 253, endPoint x: 113, endPoint y: 252, distance: 69.2
click at [113, 252] on textarea "10.14.25 2.5 ton heat pump 2.5 ton air handler 10.0kW heat strip (Will have to …" at bounding box center [417, 266] width 644 height 156
click at [113, 238] on textarea "10.14.25 2.5 ton heat pump 2.5 ton air handler 10.0kW heat strip (Will have to …" at bounding box center [417, 266] width 644 height 156
drag, startPoint x: 107, startPoint y: 223, endPoint x: 88, endPoint y: 226, distance: 19.5
click at [88, 226] on div "Order Info Finished Areas Outdoor Unit Indoor Unit Evaporator Coil Duct System …" at bounding box center [372, 230] width 744 height 406
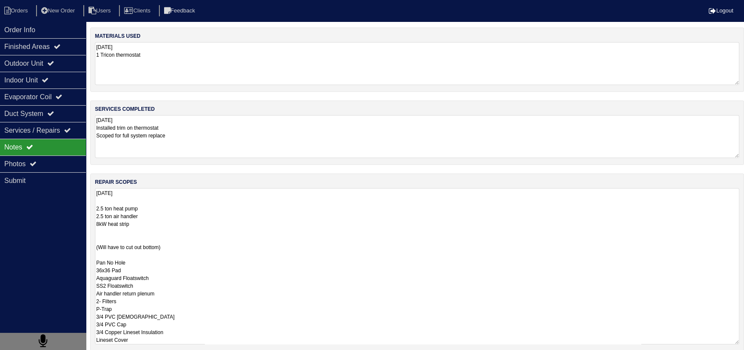
click at [156, 259] on textarea "10.14.25 2.5 ton heat pump 2.5 ton air handler 8kW heat strip (Will have to cut…" at bounding box center [417, 266] width 644 height 156
type textarea "10.14.25 2.5 ton heat pump 2.5 ton air handler 8kW heat strip (Will have to cut…"
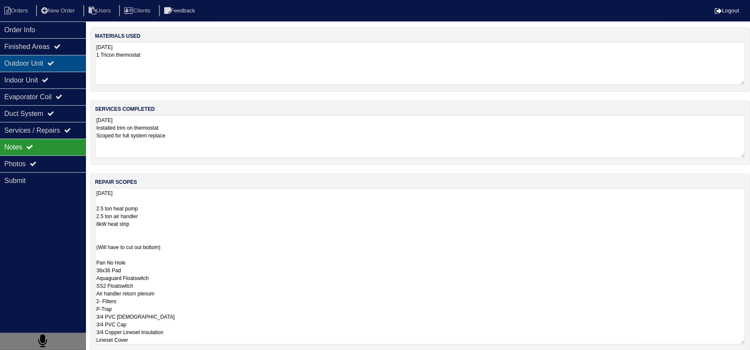
click at [65, 64] on div "Outdoor Unit" at bounding box center [43, 63] width 86 height 17
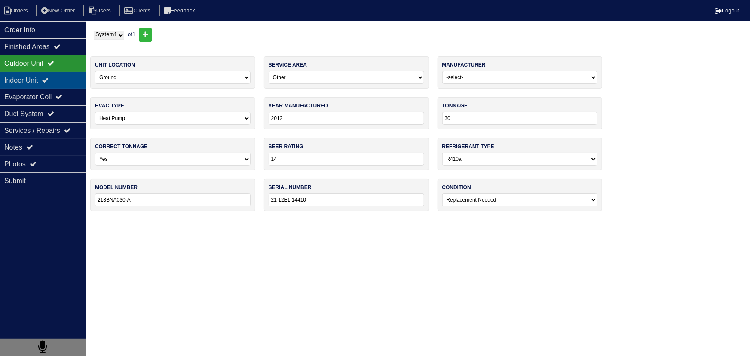
click at [59, 75] on div "Indoor Unit" at bounding box center [43, 80] width 86 height 17
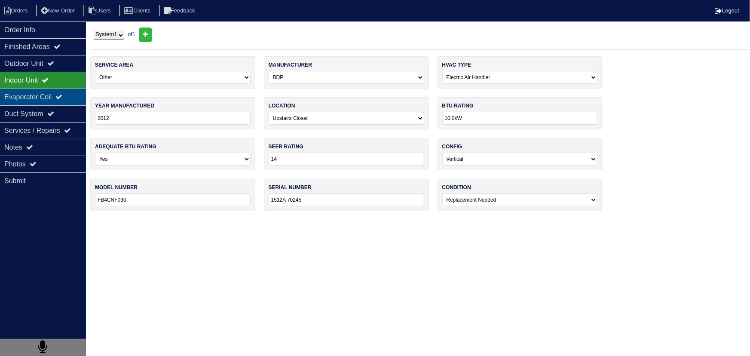
click at [54, 90] on div "Evaporator Coil" at bounding box center [43, 97] width 86 height 17
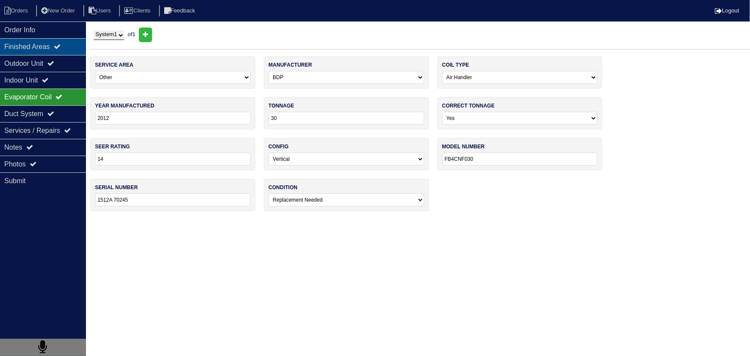
click at [58, 45] on div "Finished Areas" at bounding box center [43, 46] width 86 height 17
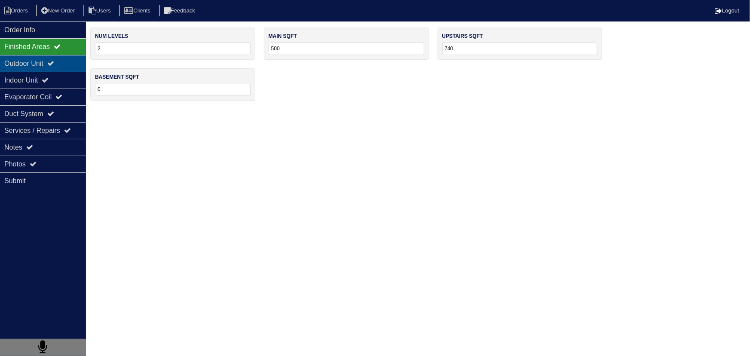
click at [52, 61] on div "Outdoor Unit" at bounding box center [43, 63] width 86 height 17
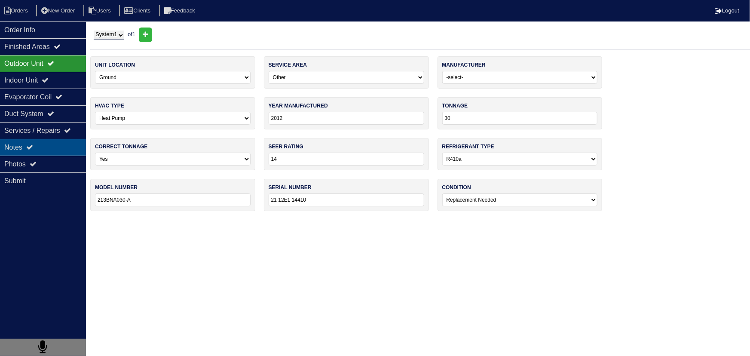
click at [51, 153] on div "Notes" at bounding box center [43, 147] width 86 height 17
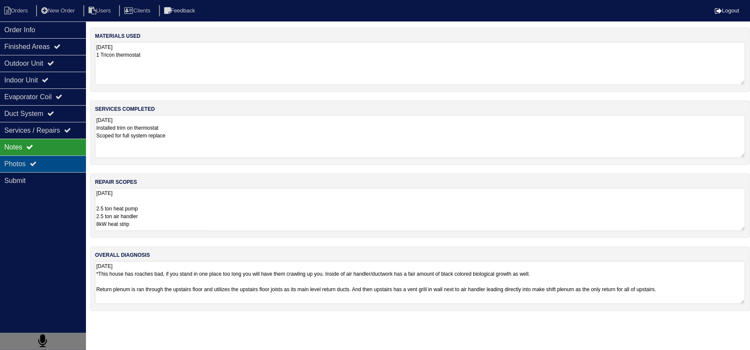
click at [50, 170] on div "Photos" at bounding box center [43, 164] width 86 height 17
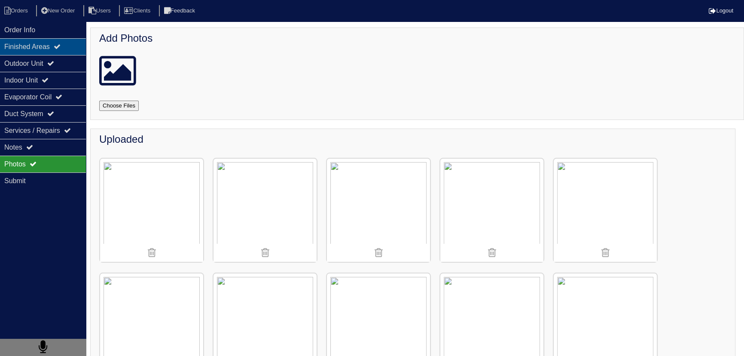
click at [59, 42] on div "Finished Areas" at bounding box center [43, 46] width 86 height 17
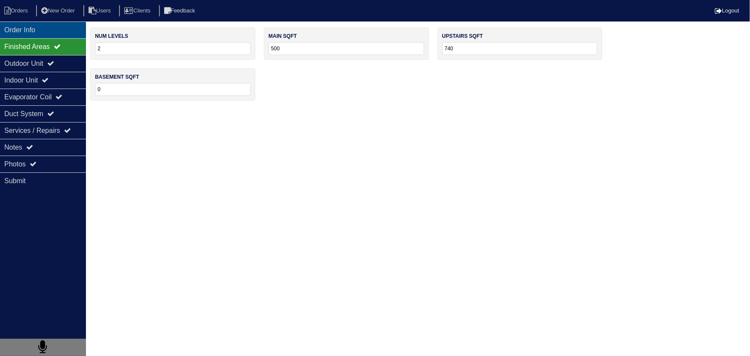
click at [51, 35] on div "Order Info" at bounding box center [43, 29] width 86 height 17
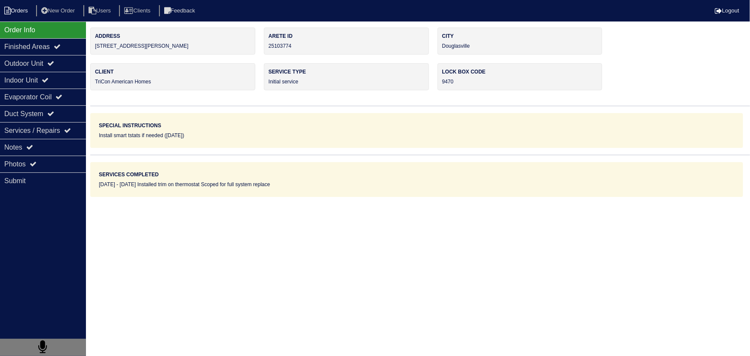
click at [21, 12] on li "Orders" at bounding box center [17, 11] width 35 height 12
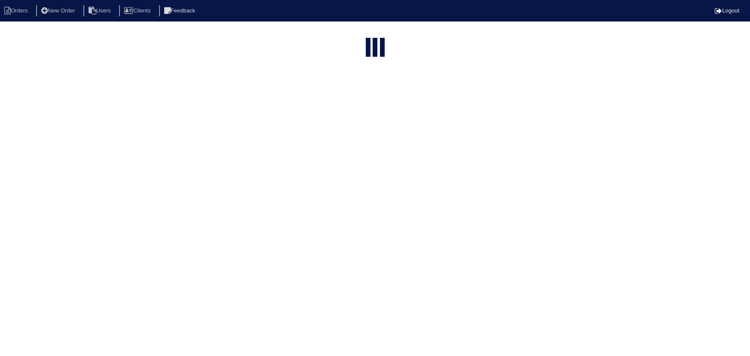
select select "15"
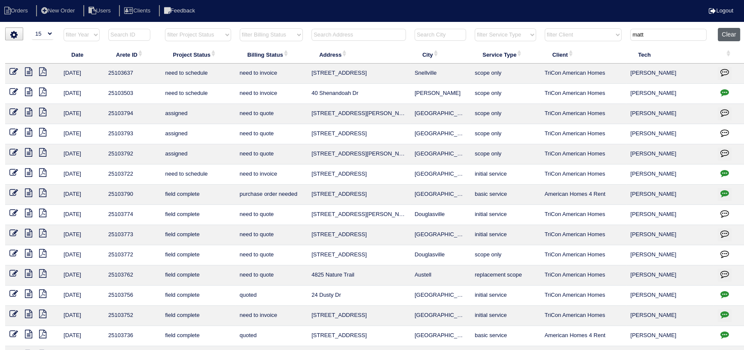
click at [733, 31] on button "Clear" at bounding box center [729, 34] width 22 height 13
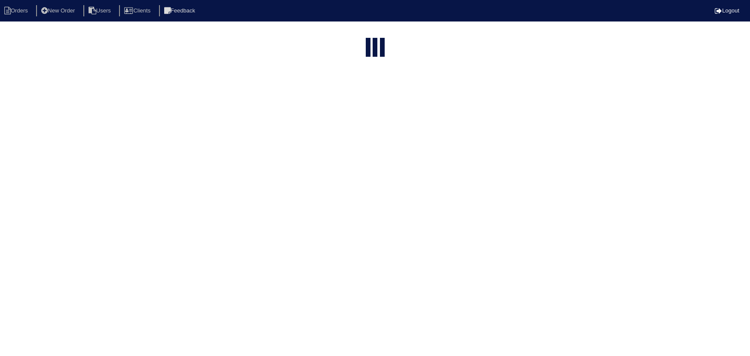
select select "15"
